Goal: Task Accomplishment & Management: Complete application form

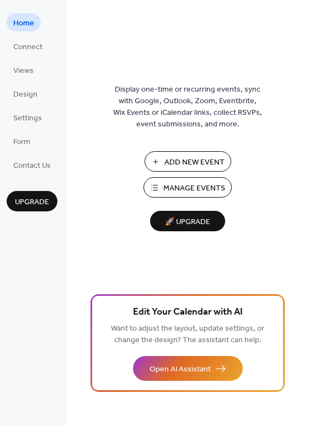
click at [193, 186] on span "Manage Events" at bounding box center [194, 189] width 62 height 12
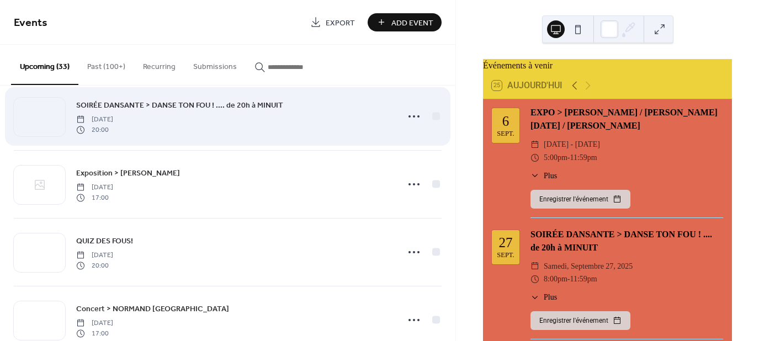
scroll to position [1325, 0]
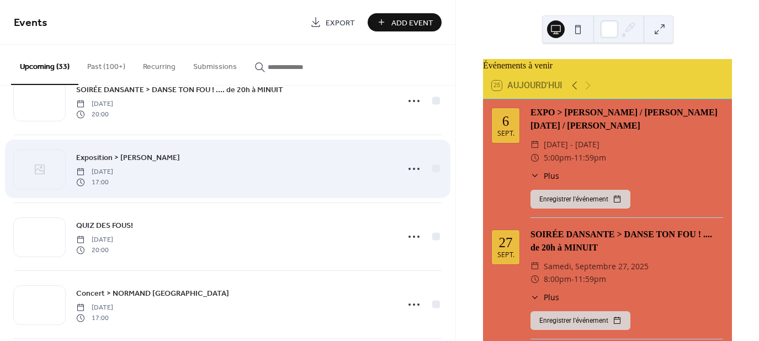
click at [137, 152] on span "Exposition > [PERSON_NAME]" at bounding box center [128, 158] width 104 height 12
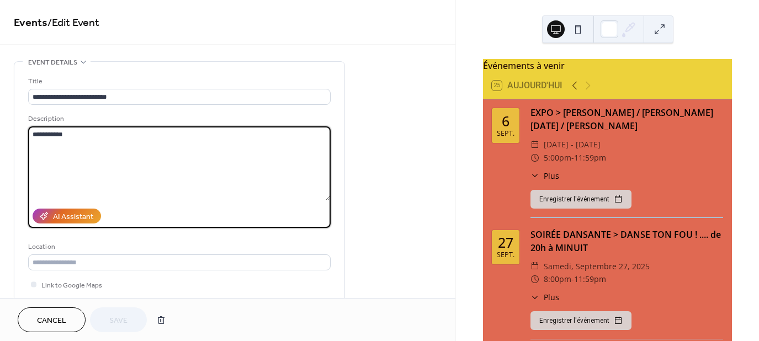
paste textarea "**********"
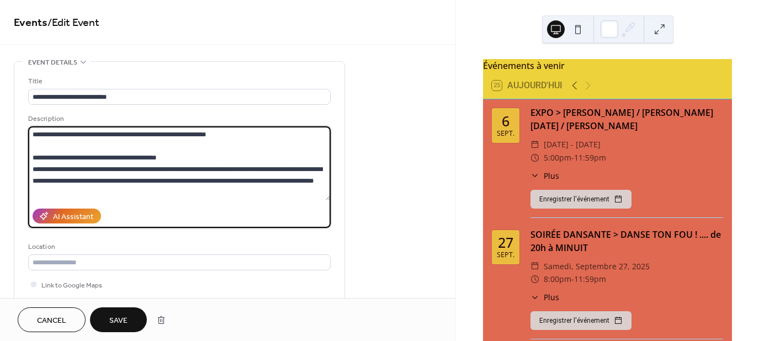
drag, startPoint x: 67, startPoint y: 134, endPoint x: 22, endPoint y: 135, distance: 45.3
click at [22, 135] on div "**********" at bounding box center [179, 201] width 330 height 279
drag, startPoint x: 105, startPoint y: 135, endPoint x: 5, endPoint y: 134, distance: 100.0
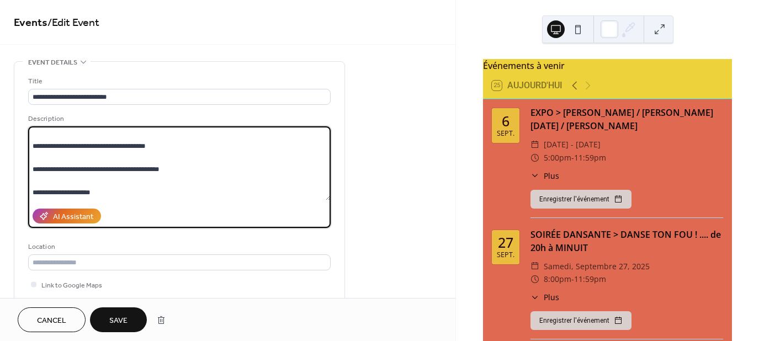
scroll to position [221, 0]
click at [37, 166] on textarea at bounding box center [179, 163] width 303 height 74
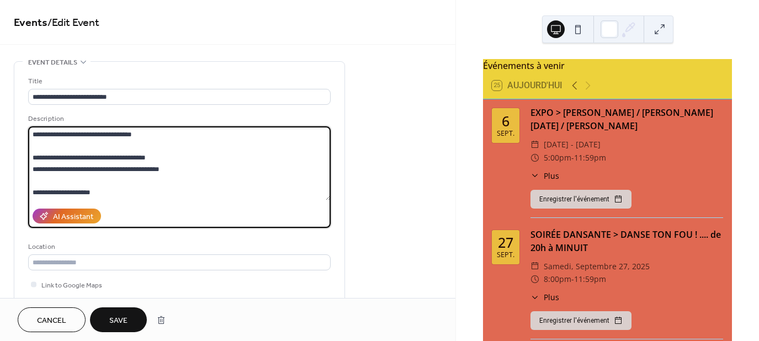
scroll to position [220, 0]
click at [38, 181] on textarea at bounding box center [179, 163] width 303 height 74
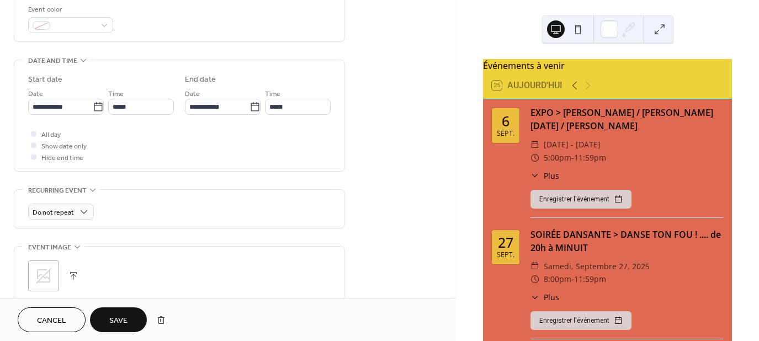
scroll to position [276, 0]
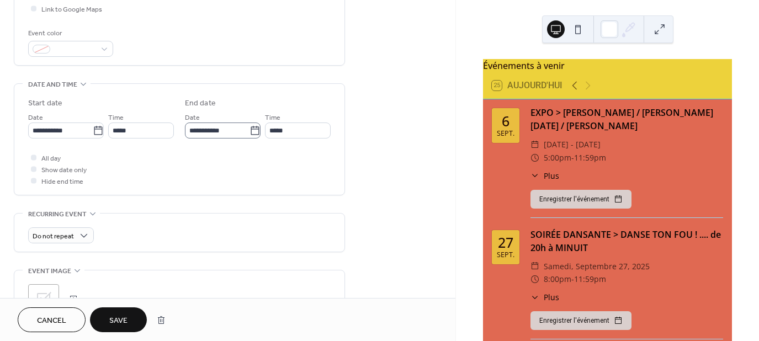
type textarea "**********"
click at [223, 130] on input "**********" at bounding box center [217, 131] width 65 height 16
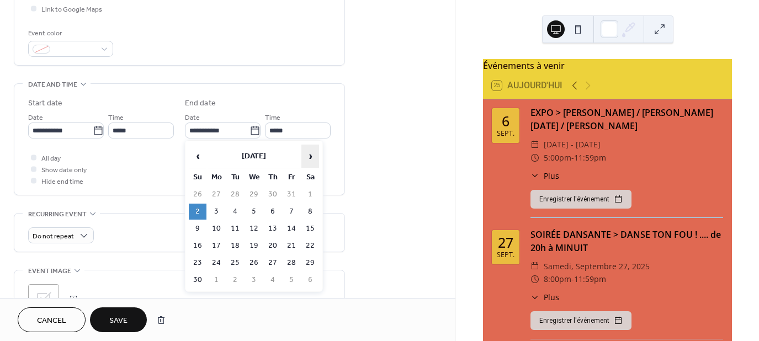
click at [308, 157] on span "›" at bounding box center [310, 156] width 17 height 22
click at [254, 194] on td "3" at bounding box center [254, 195] width 18 height 16
type input "**********"
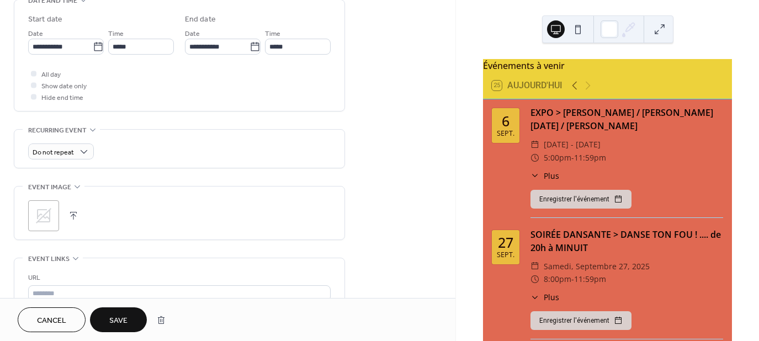
scroll to position [387, 0]
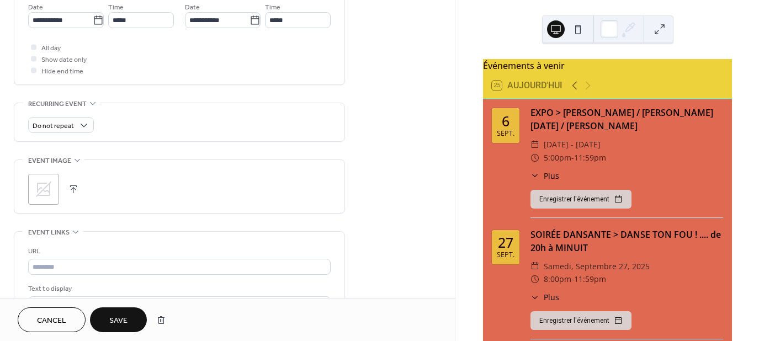
click at [75, 192] on button "button" at bounding box center [73, 189] width 15 height 15
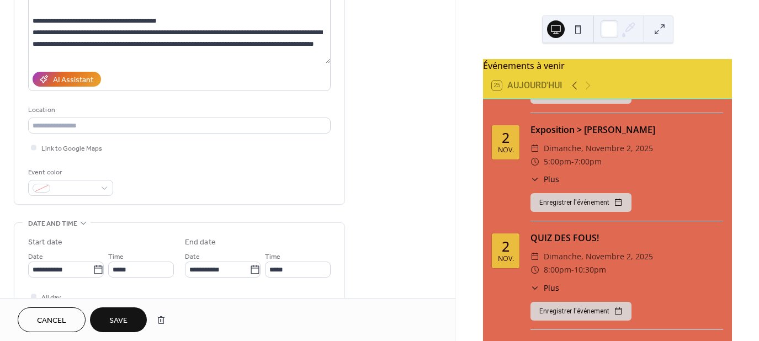
scroll to position [2163, 0]
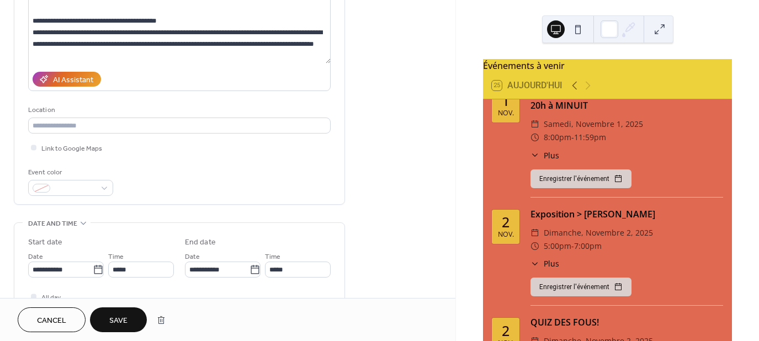
click at [551, 258] on span "Plus" at bounding box center [551, 264] width 15 height 12
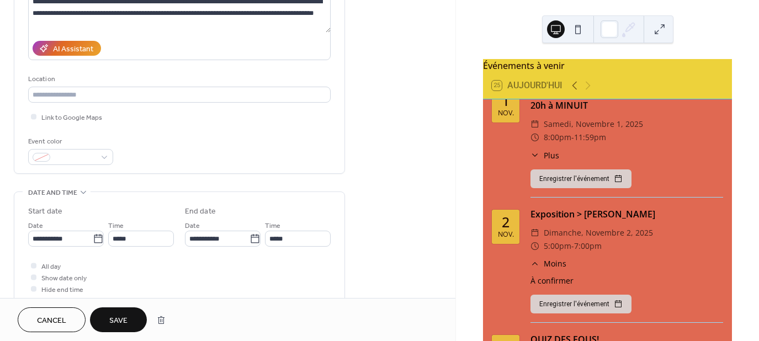
scroll to position [303, 0]
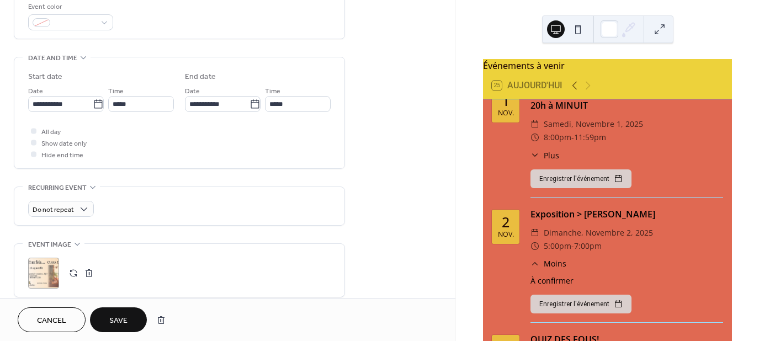
click at [123, 316] on span "Save" at bounding box center [118, 321] width 18 height 12
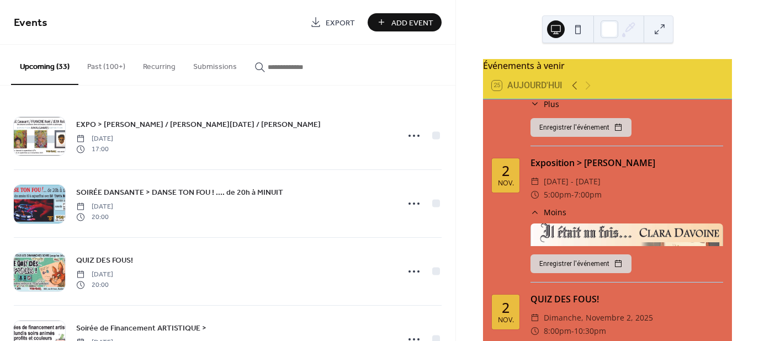
scroll to position [2218, 0]
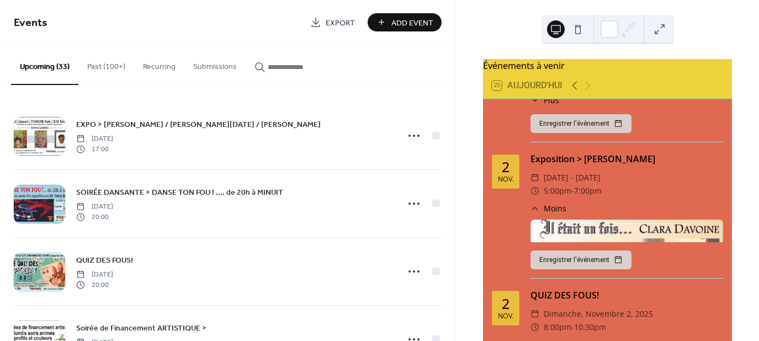
click at [555, 203] on span "Moins" at bounding box center [555, 209] width 23 height 12
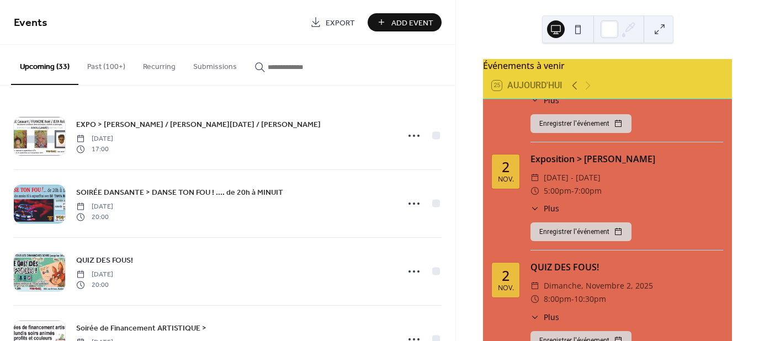
click at [555, 203] on span "Plus" at bounding box center [551, 209] width 15 height 12
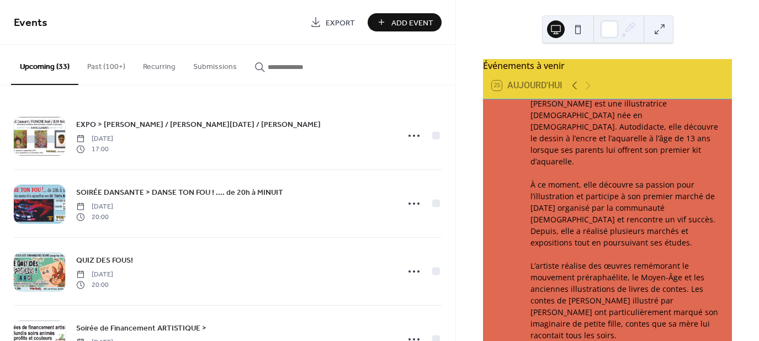
scroll to position [2494, 0]
